Goal: Navigation & Orientation: Find specific page/section

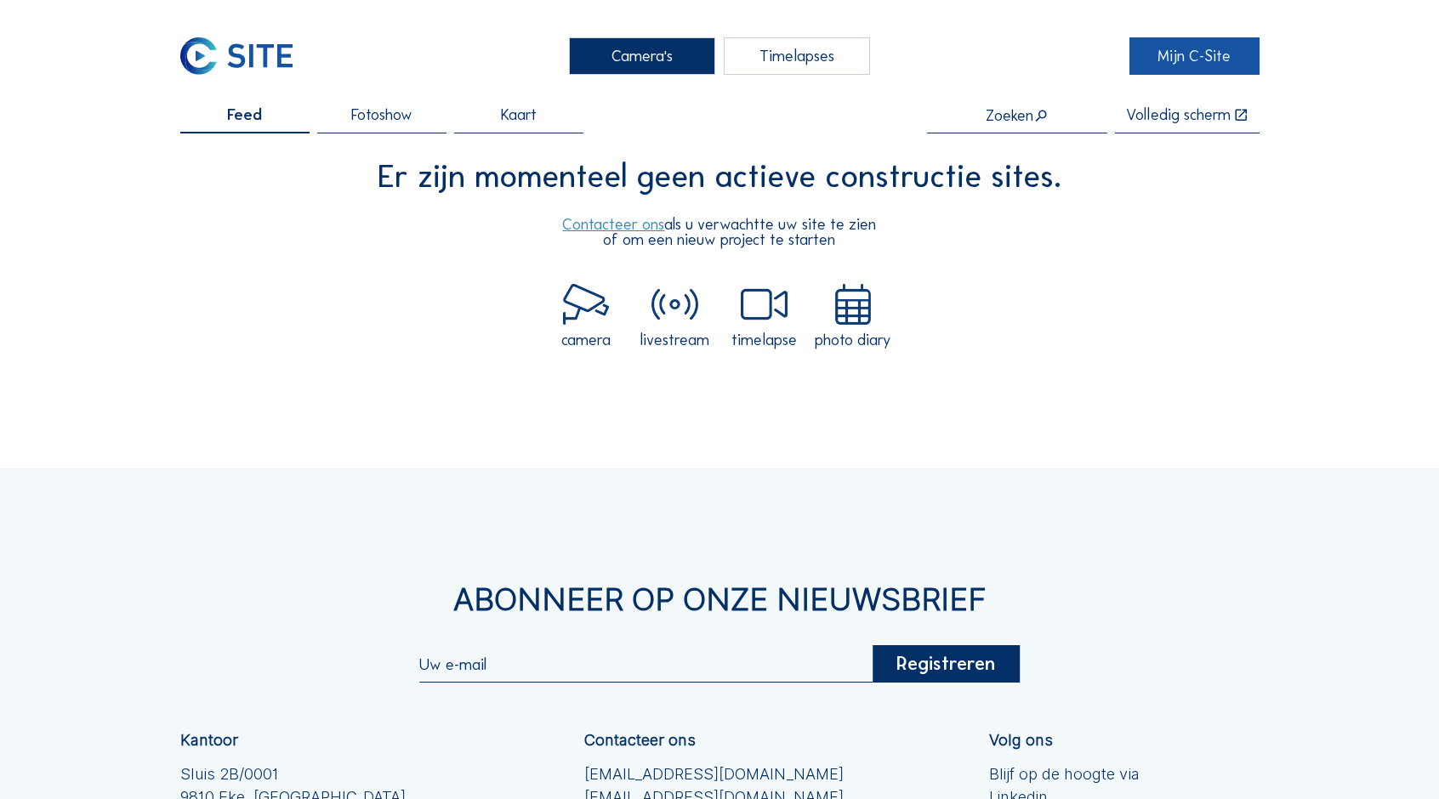
click at [1213, 60] on link "Mijn C-Site" at bounding box center [1193, 56] width 129 height 38
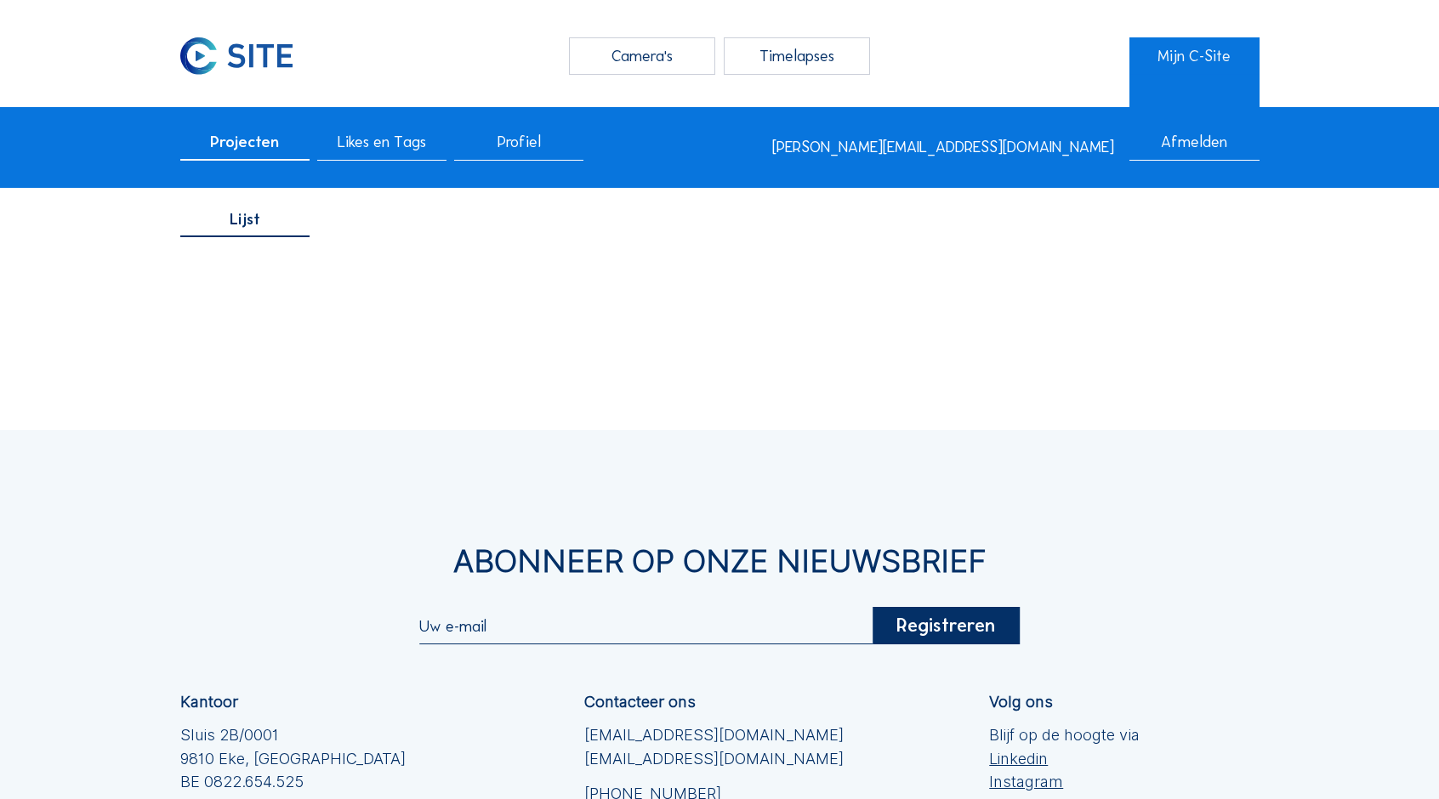
click at [241, 149] on span "Projecten" at bounding box center [244, 141] width 69 height 15
click at [258, 227] on span "Lijst" at bounding box center [245, 219] width 31 height 15
click at [344, 147] on span "Likes en Tags" at bounding box center [382, 141] width 88 height 15
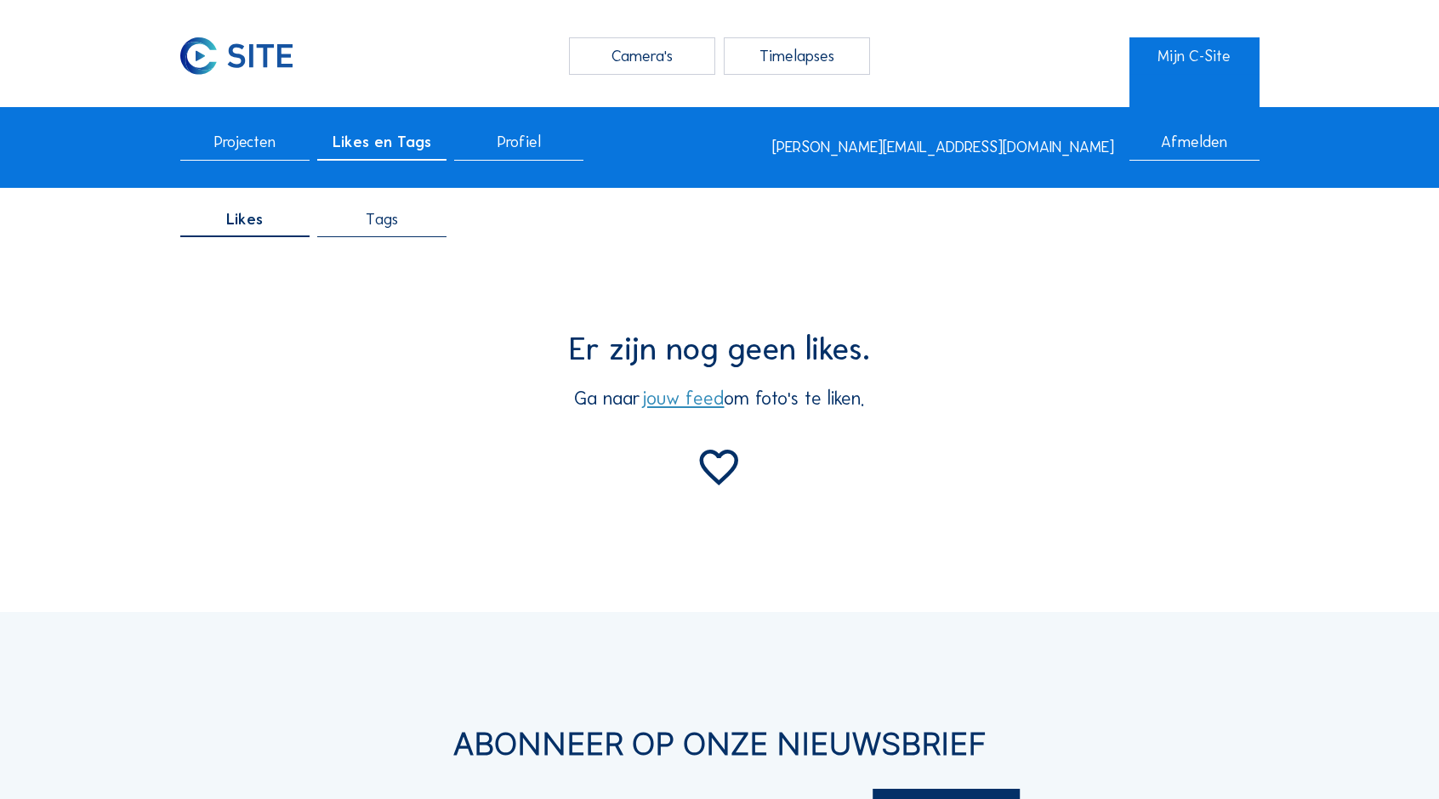
click at [517, 154] on div "Profiel" at bounding box center [518, 147] width 129 height 26
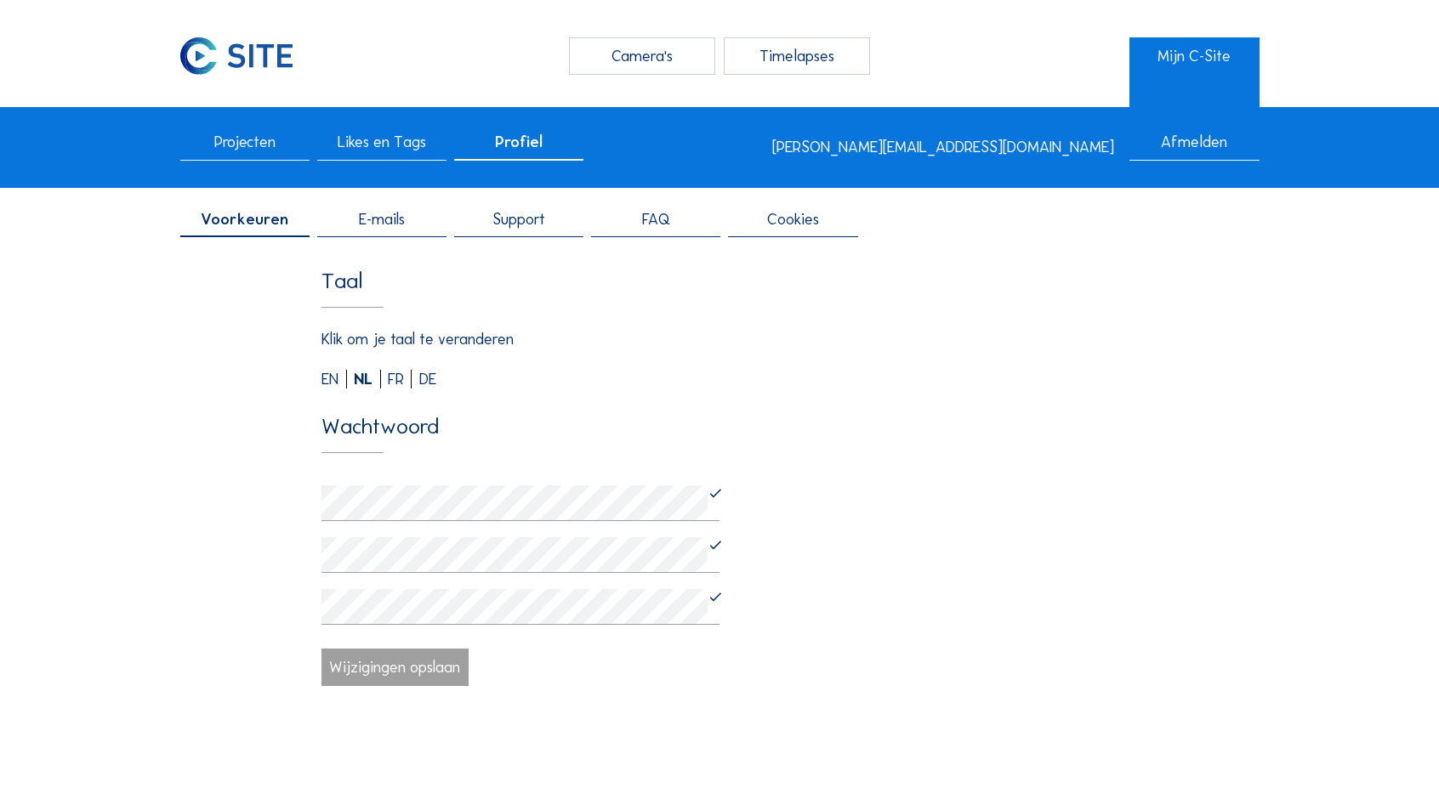
click at [251, 145] on span "Projecten" at bounding box center [244, 141] width 61 height 15
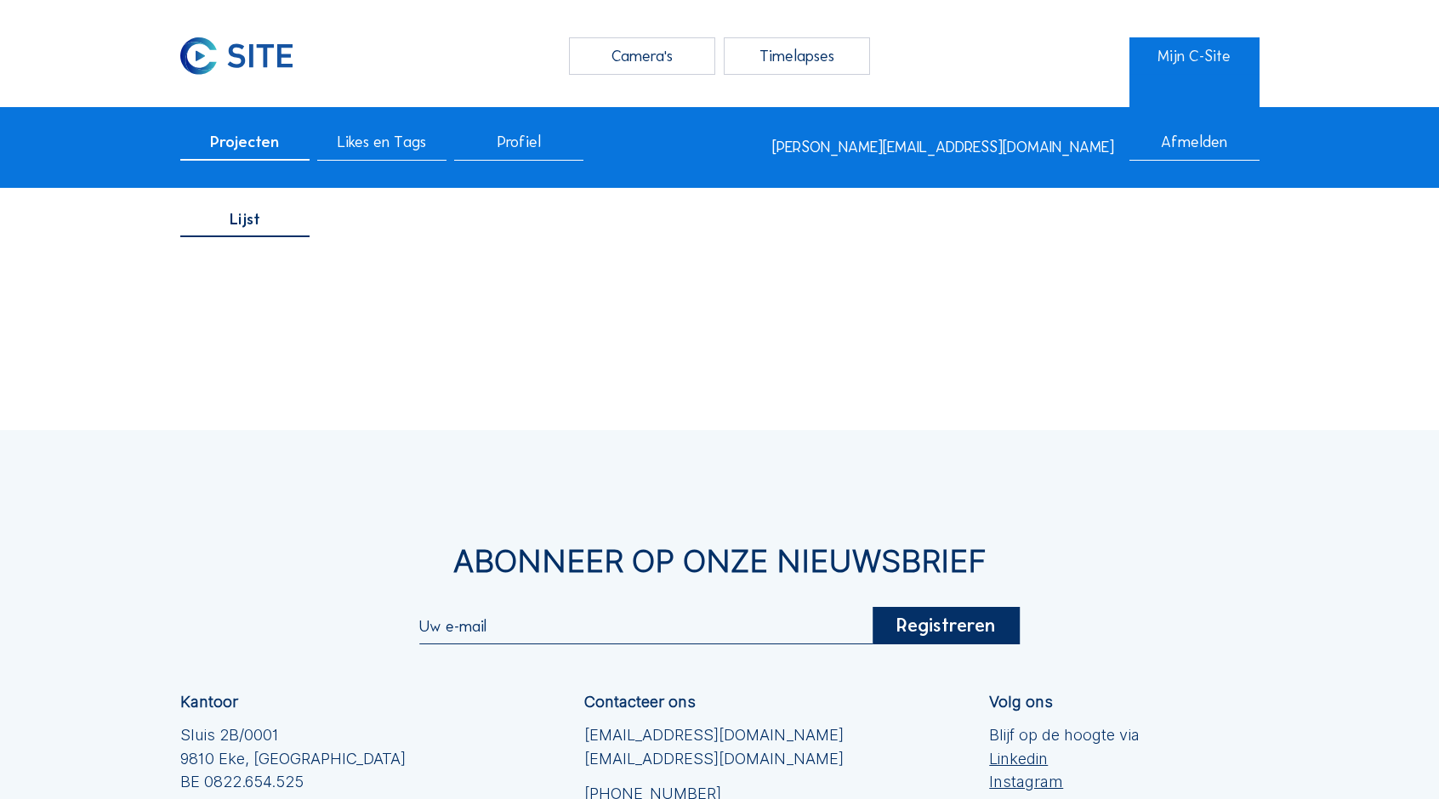
click at [258, 143] on span "Projecten" at bounding box center [244, 141] width 69 height 15
click at [246, 227] on span "Lijst" at bounding box center [245, 219] width 31 height 15
click at [625, 39] on div "Camera's" at bounding box center [642, 56] width 147 height 38
